Goal: Transaction & Acquisition: Download file/media

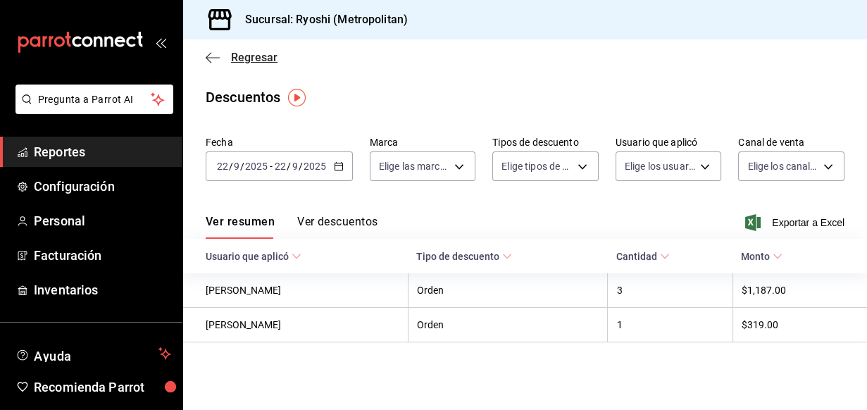
click at [211, 58] on icon "button" at bounding box center [213, 57] width 14 height 13
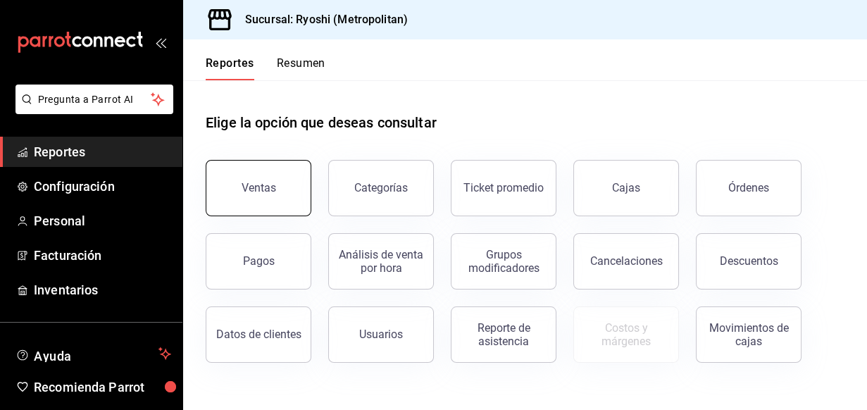
click at [259, 177] on button "Ventas" at bounding box center [259, 188] width 106 height 56
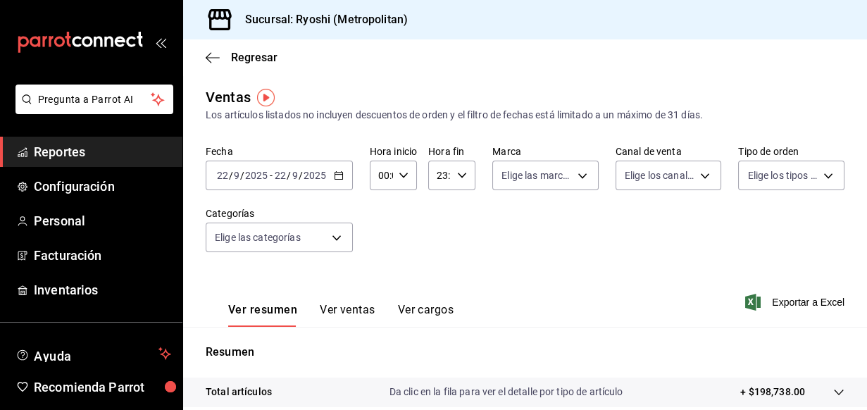
click at [336, 174] on \(Stroke\) "button" at bounding box center [339, 174] width 8 height 1
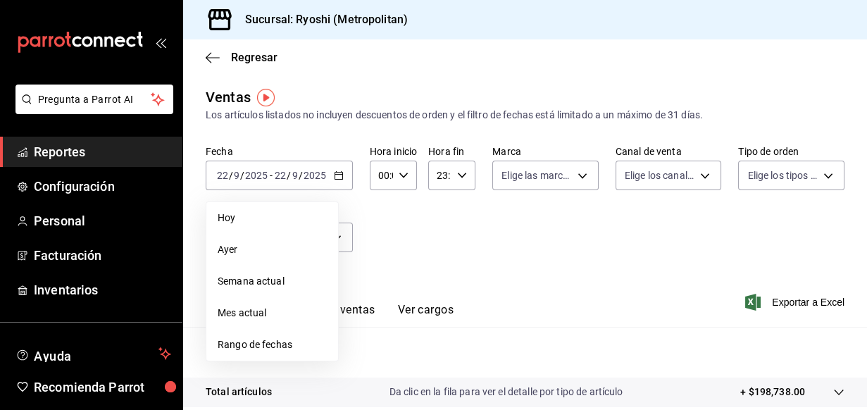
click at [262, 347] on span "Rango de fechas" at bounding box center [272, 344] width 109 height 15
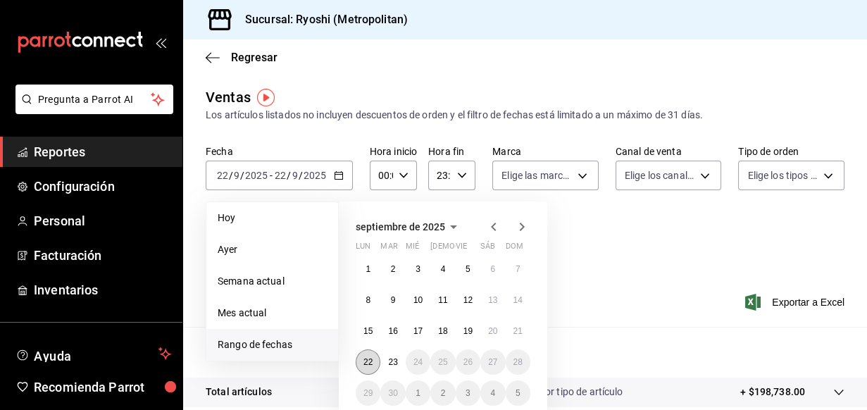
click at [370, 359] on abbr "22" at bounding box center [367, 362] width 9 height 10
click at [387, 357] on button "23" at bounding box center [392, 361] width 25 height 25
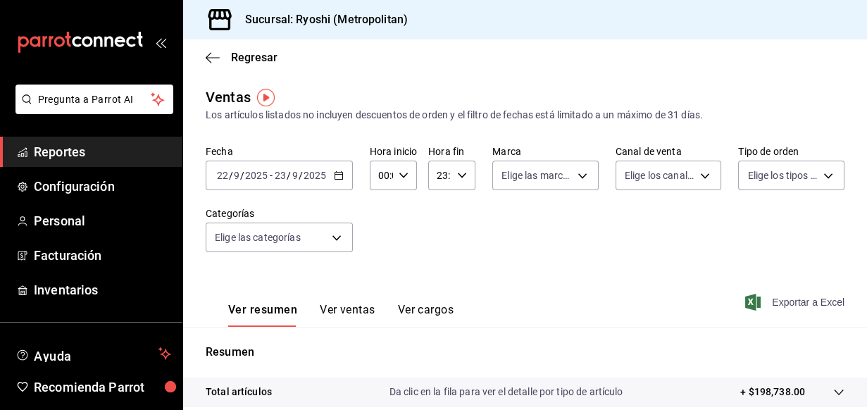
click at [793, 299] on span "Exportar a Excel" at bounding box center [796, 302] width 96 height 17
